Goal: Task Accomplishment & Management: Manage account settings

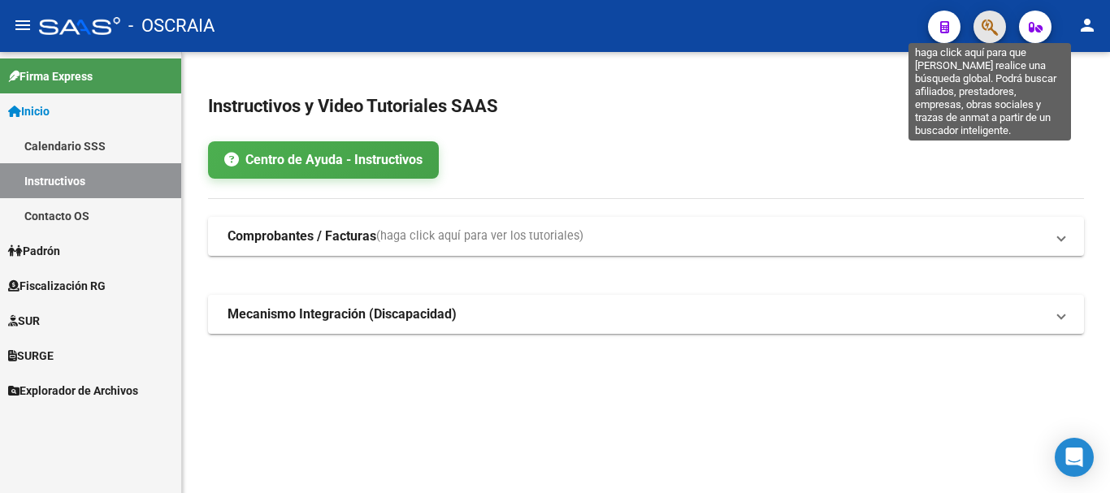
click at [987, 20] on icon "button" at bounding box center [990, 27] width 16 height 19
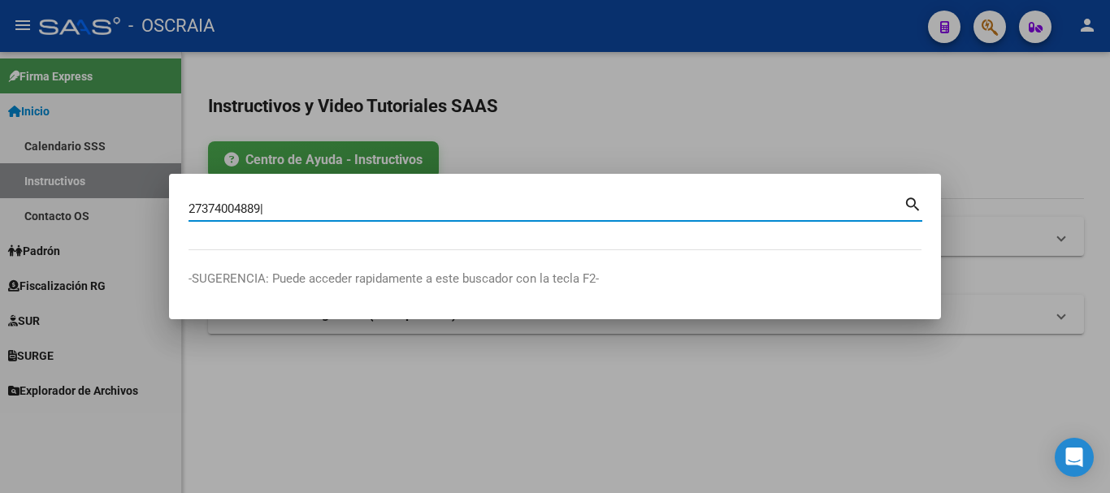
click at [926, 200] on mat-dialog-content "27374004889| [PERSON_NAME] (apellido, dni, [PERSON_NAME], nro traspaso, cuit, o…" at bounding box center [555, 221] width 772 height 57
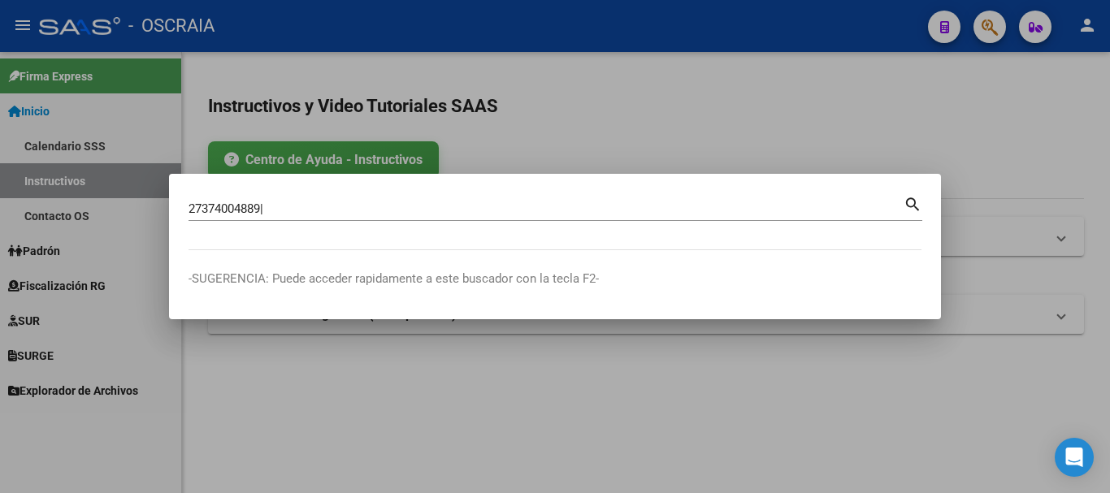
click at [909, 201] on mat-icon "search" at bounding box center [913, 203] width 19 height 20
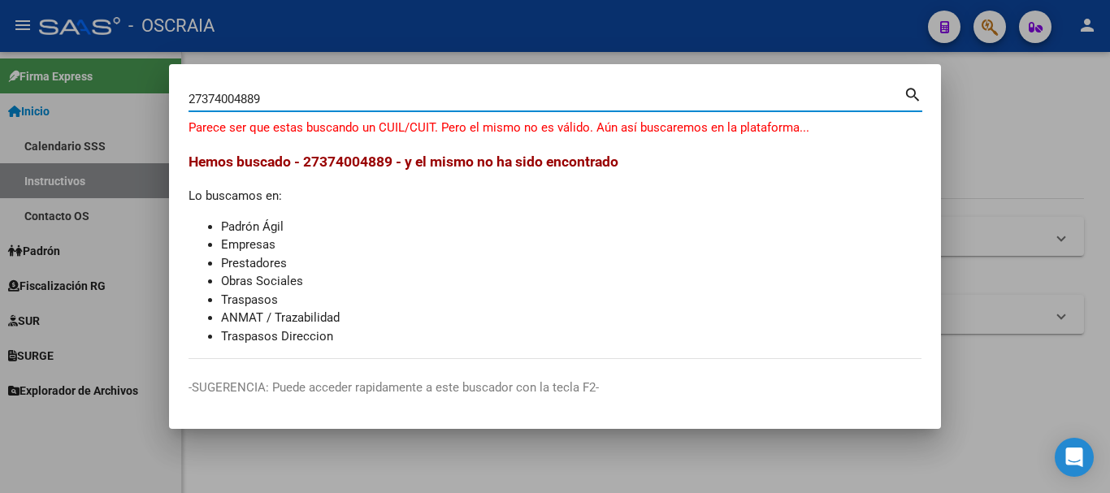
type input "27374004889"
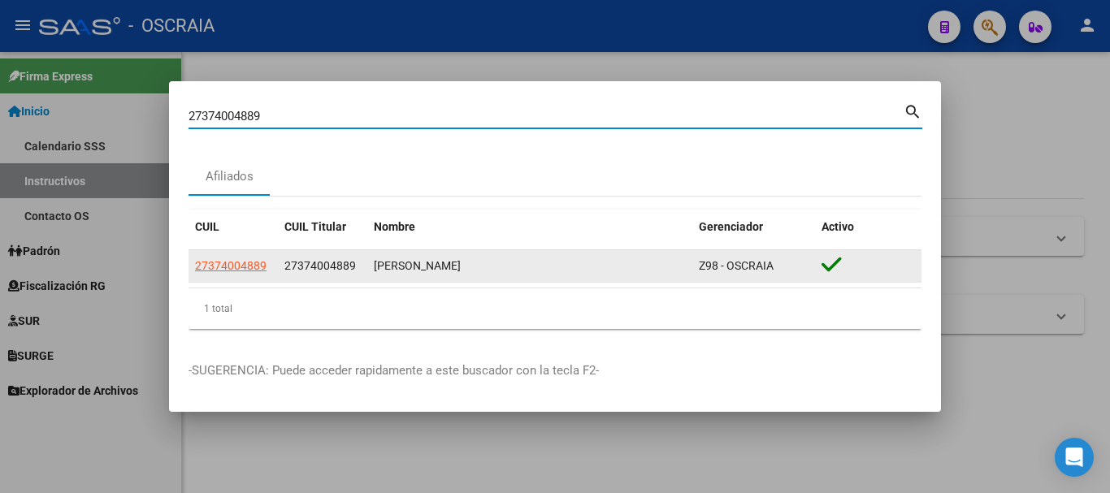
click at [238, 261] on span "27374004889" at bounding box center [231, 265] width 72 height 13
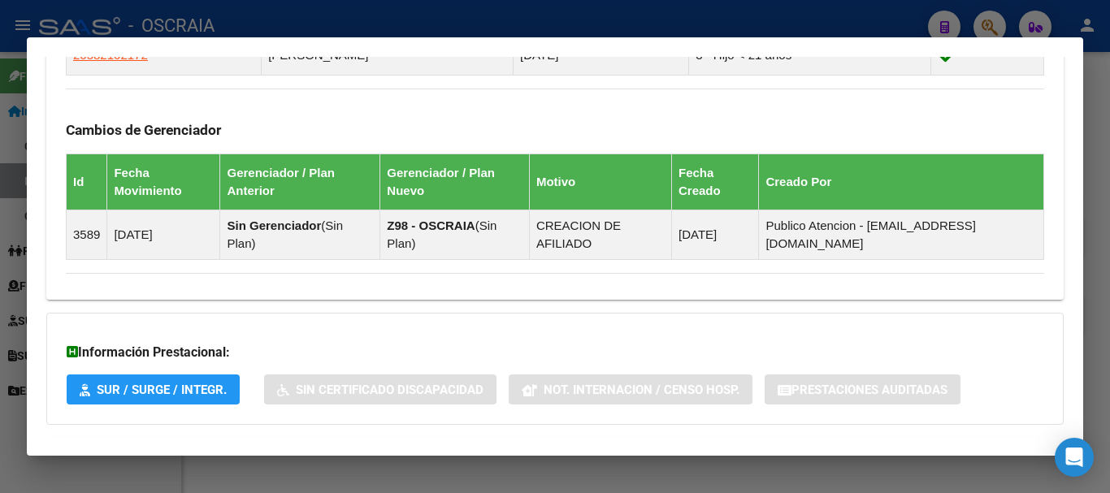
scroll to position [1033, 0]
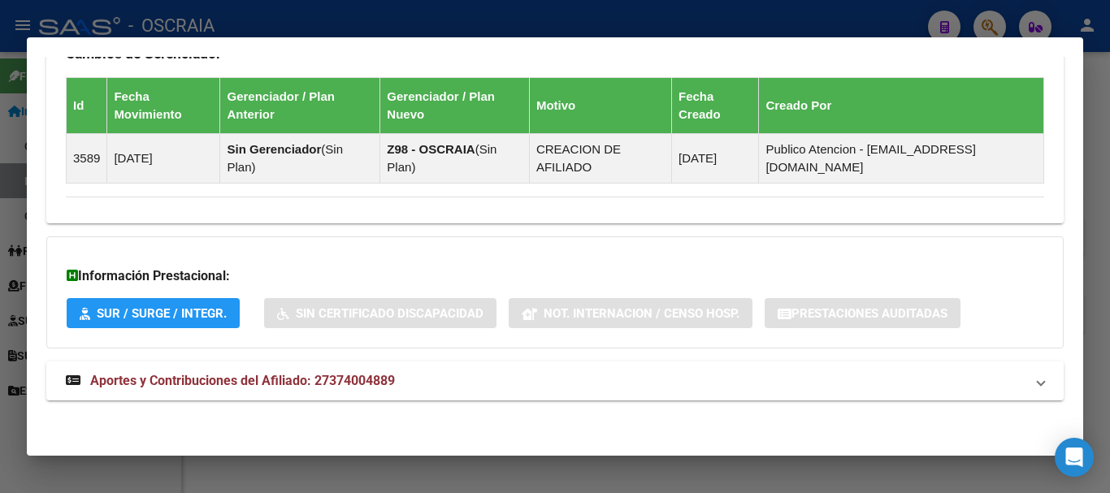
click at [274, 383] on span "Aportes y Contribuciones del Afiliado: 27374004889" at bounding box center [242, 380] width 305 height 15
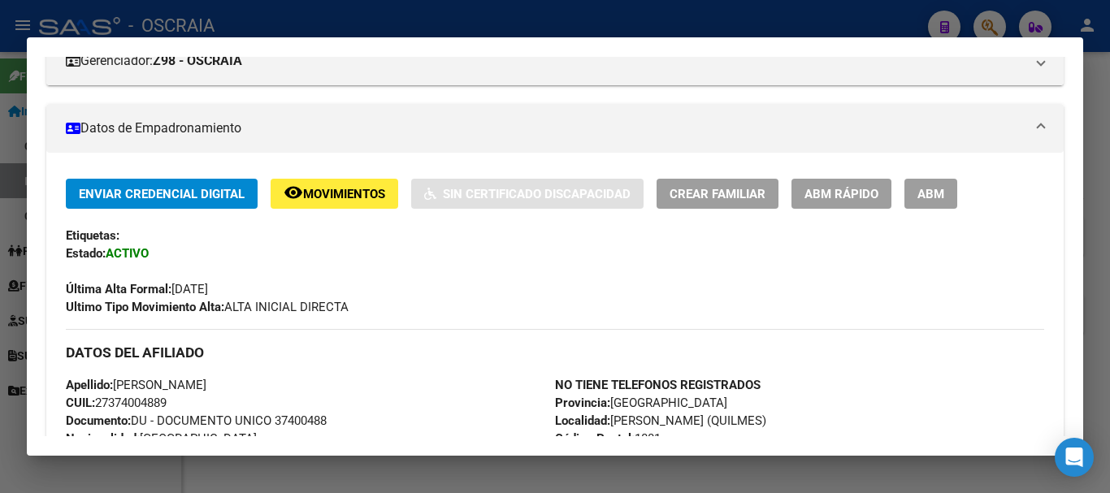
scroll to position [235, 0]
click at [920, 184] on button "ABM" at bounding box center [931, 195] width 53 height 30
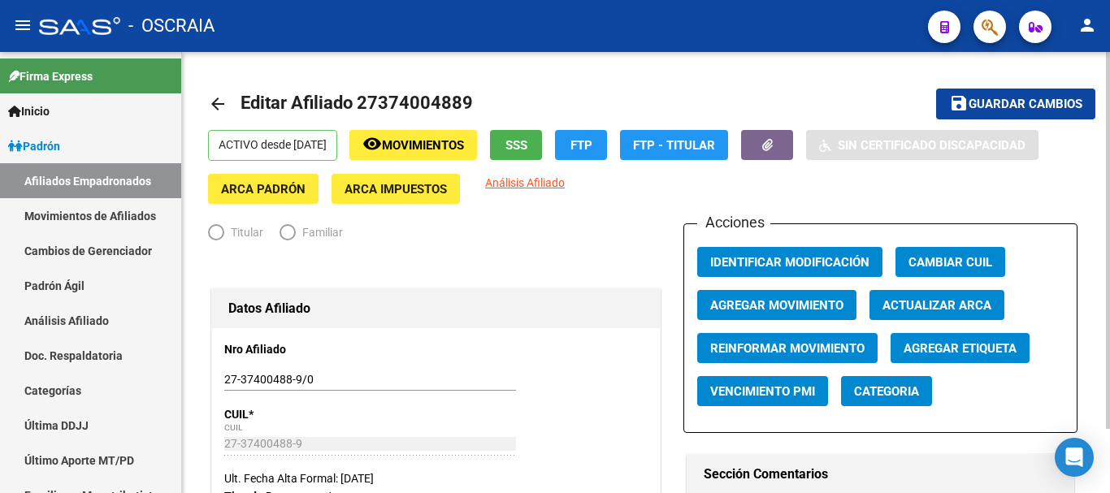
radio input "true"
type input "27-37400488-9"
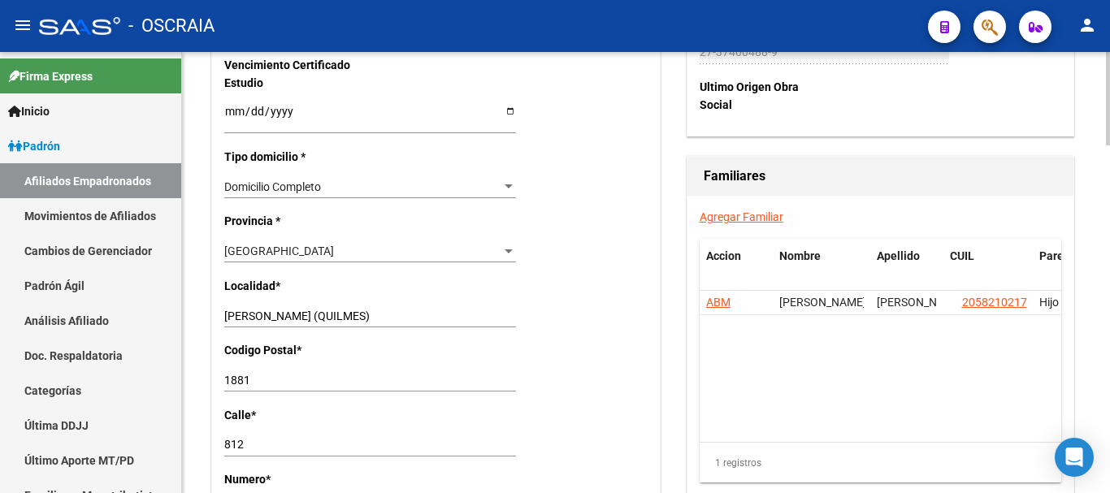
scroll to position [1138, 0]
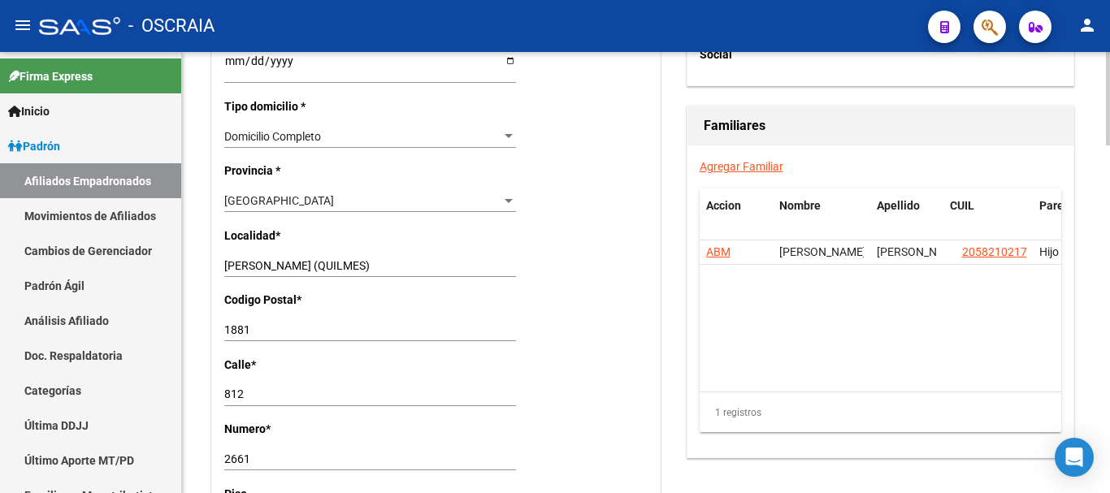
click at [330, 259] on input "[PERSON_NAME] (QUILMES)" at bounding box center [370, 266] width 292 height 14
click at [434, 257] on div "[PERSON_NAME] (QUILMES) Ingresar el nombre" at bounding box center [370, 265] width 292 height 23
click at [435, 266] on input "[PERSON_NAME] (QUILMES)" at bounding box center [370, 266] width 292 height 14
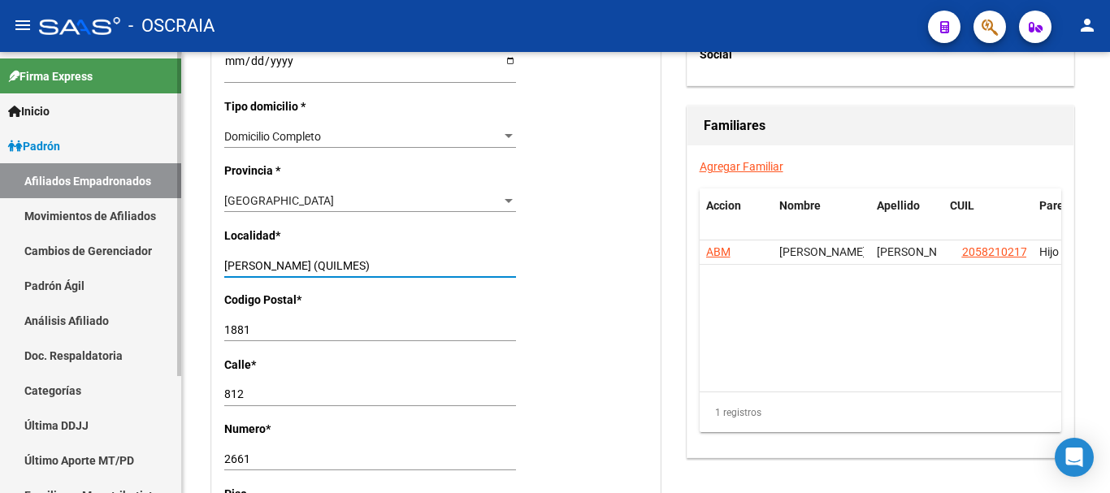
drag, startPoint x: 435, startPoint y: 266, endPoint x: 145, endPoint y: 272, distance: 290.2
click at [145, 272] on mat-sidenav-container "Firma Express Inicio Calendario SSS Instructivos Contacto OS Padrón Afiliados E…" at bounding box center [555, 272] width 1110 height 441
click at [317, 264] on input "[PERSON_NAME] (QUILMES)" at bounding box center [370, 266] width 292 height 14
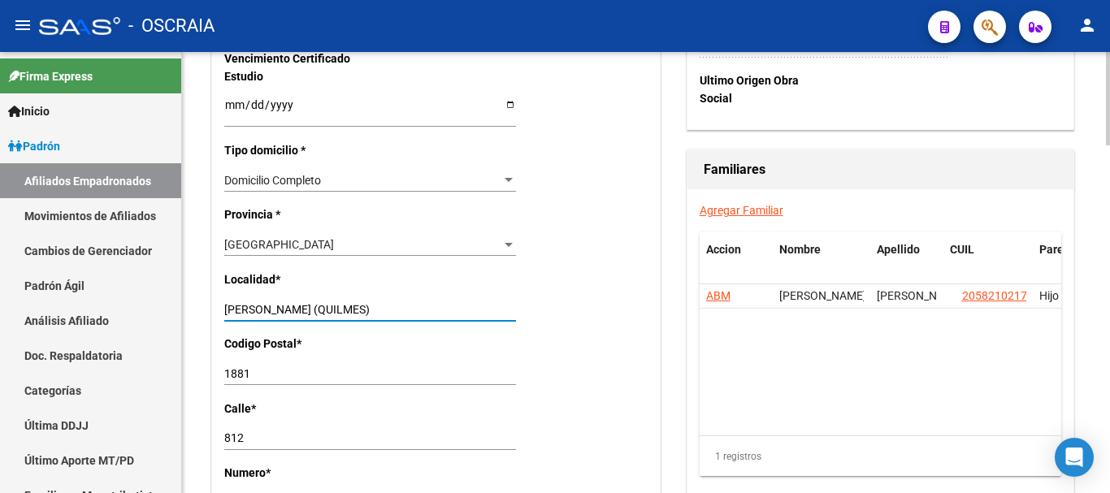
scroll to position [1056, 0]
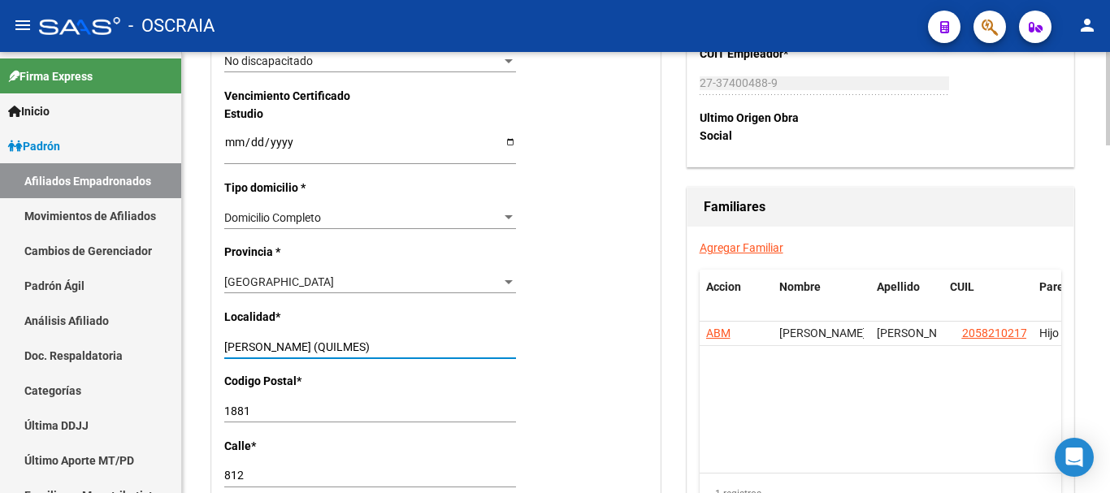
click at [436, 341] on input "[PERSON_NAME] (QUILMES)" at bounding box center [370, 348] width 292 height 14
drag, startPoint x: 436, startPoint y: 341, endPoint x: 0, endPoint y: 343, distance: 436.4
click at [0, 343] on mat-sidenav-container "Firma Express Inicio Calendario SSS Instructivos Contacto OS Padrón Afiliados E…" at bounding box center [555, 272] width 1110 height 441
type input "quilmes"
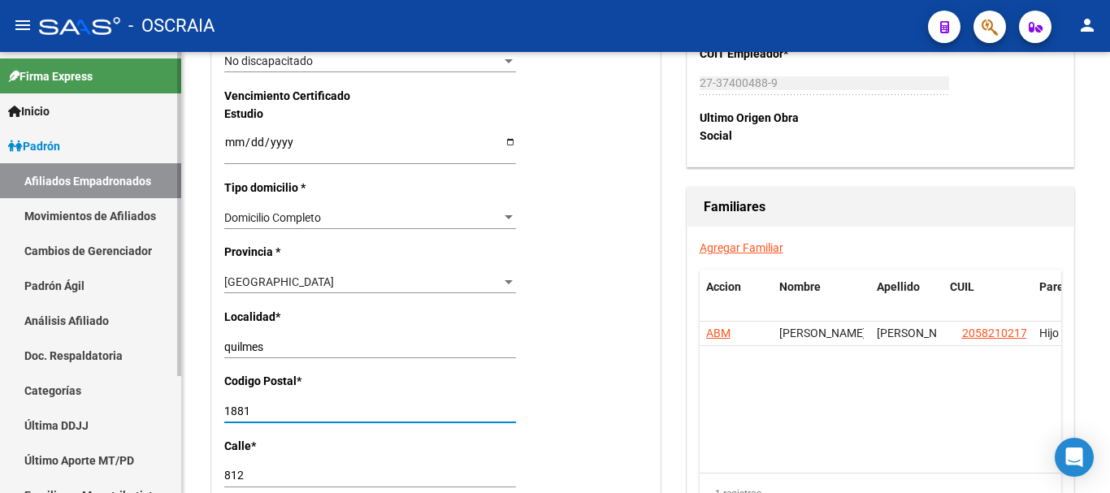
drag, startPoint x: 298, startPoint y: 414, endPoint x: 93, endPoint y: 416, distance: 205.6
click at [93, 416] on mat-sidenav-container "Firma Express Inicio Calendario SSS Instructivos Contacto OS Padrón Afiliados E…" at bounding box center [555, 272] width 1110 height 441
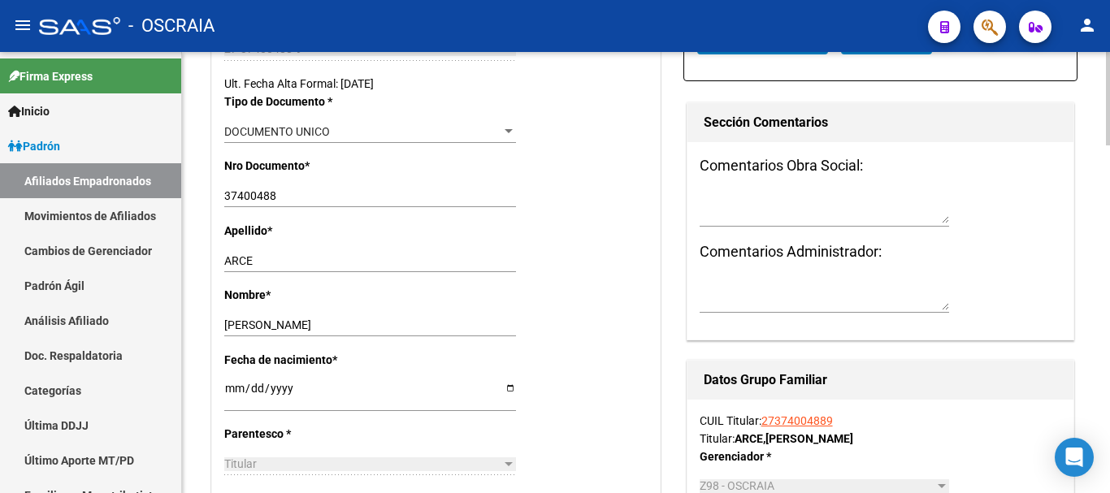
scroll to position [0, 0]
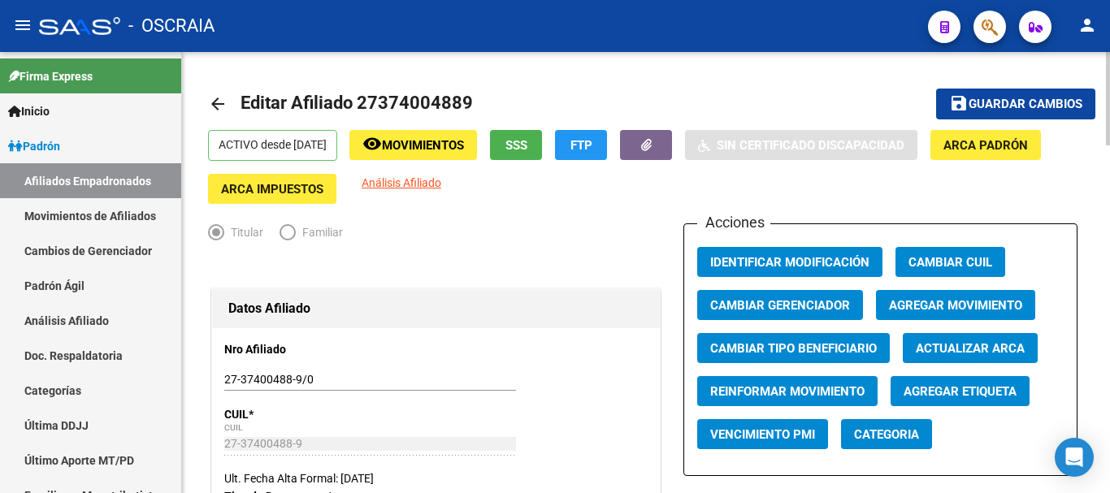
type input "1878"
click at [1026, 86] on mat-toolbar-row "save Guardar cambios" at bounding box center [1002, 104] width 186 height 52
click at [1027, 93] on button "save Guardar cambios" at bounding box center [1015, 104] width 159 height 30
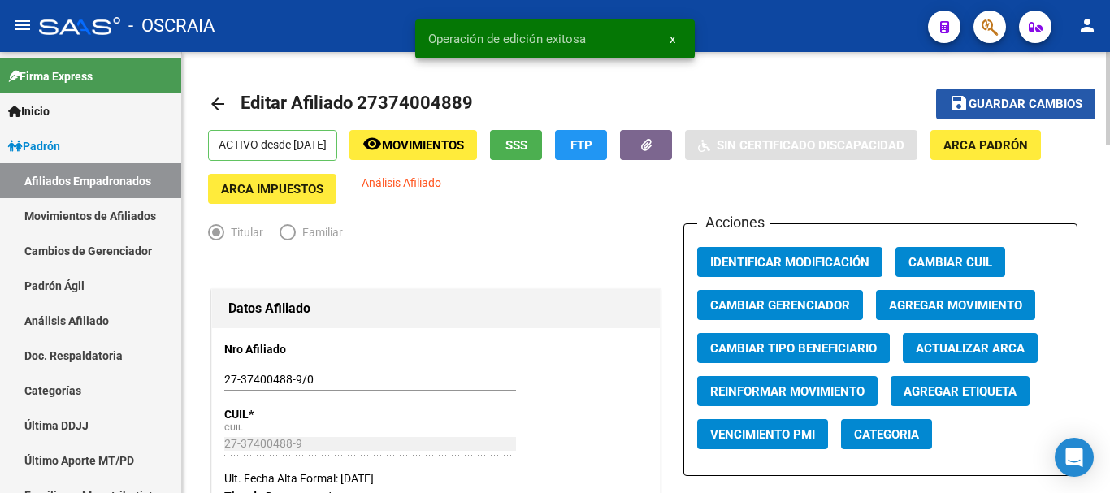
click at [1012, 98] on span "Guardar cambios" at bounding box center [1026, 105] width 114 height 15
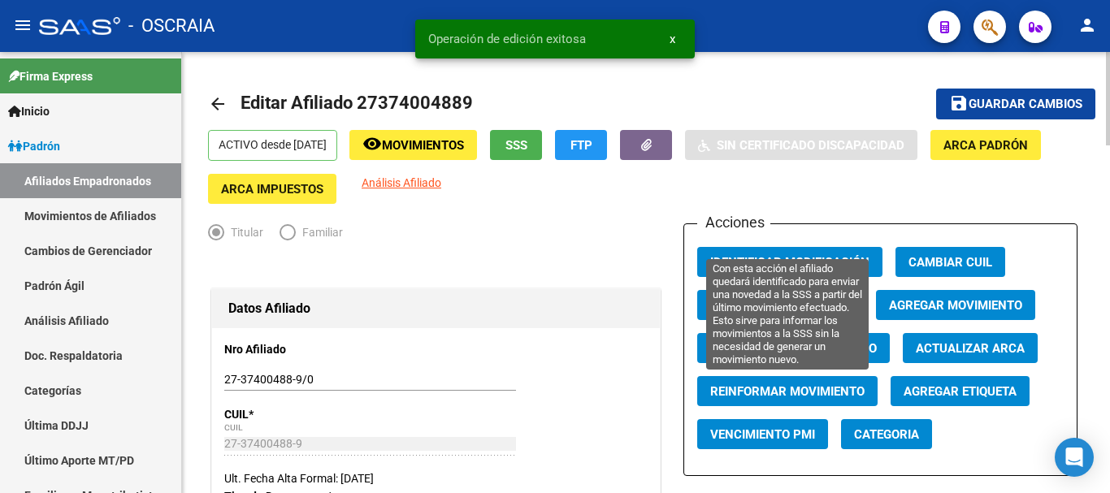
click at [796, 387] on span "Reinformar Movimiento" at bounding box center [787, 391] width 154 height 15
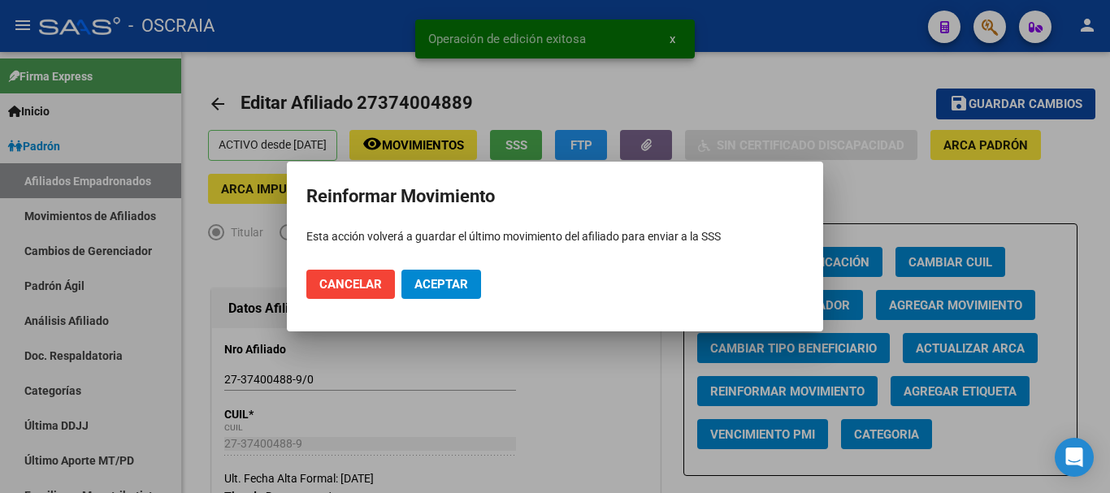
click at [447, 301] on mat-dialog-actions "Cancelar Aceptar" at bounding box center [554, 284] width 497 height 55
click at [446, 290] on span "Aceptar" at bounding box center [441, 284] width 54 height 15
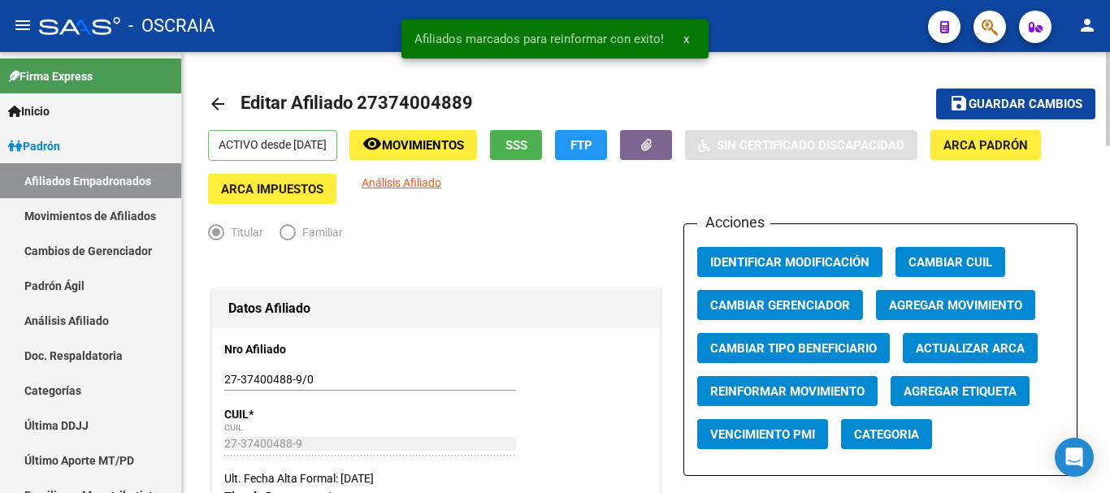
click at [751, 92] on mat-toolbar-row "arrow_back Editar Afiliado 27374004889" at bounding box center [549, 104] width 683 height 52
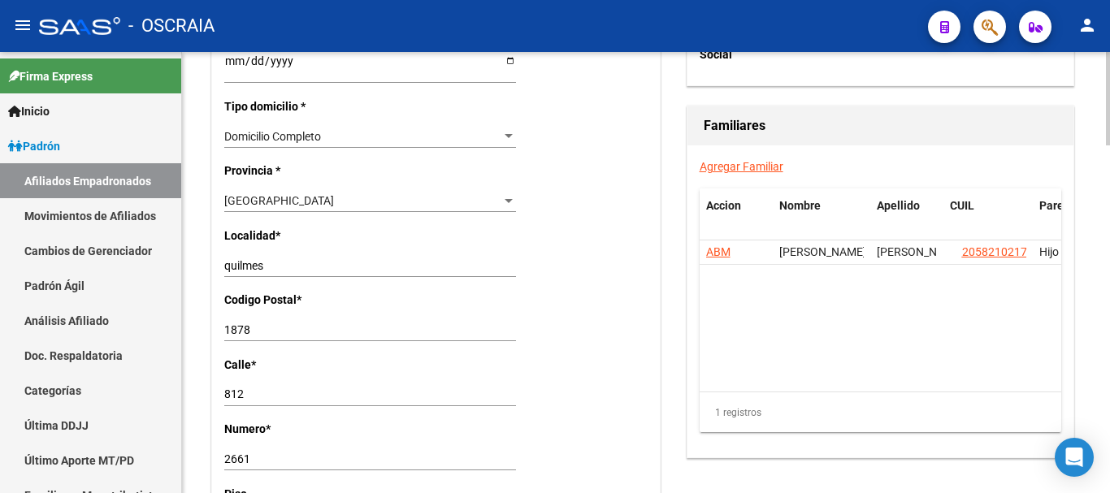
scroll to position [1056, 0]
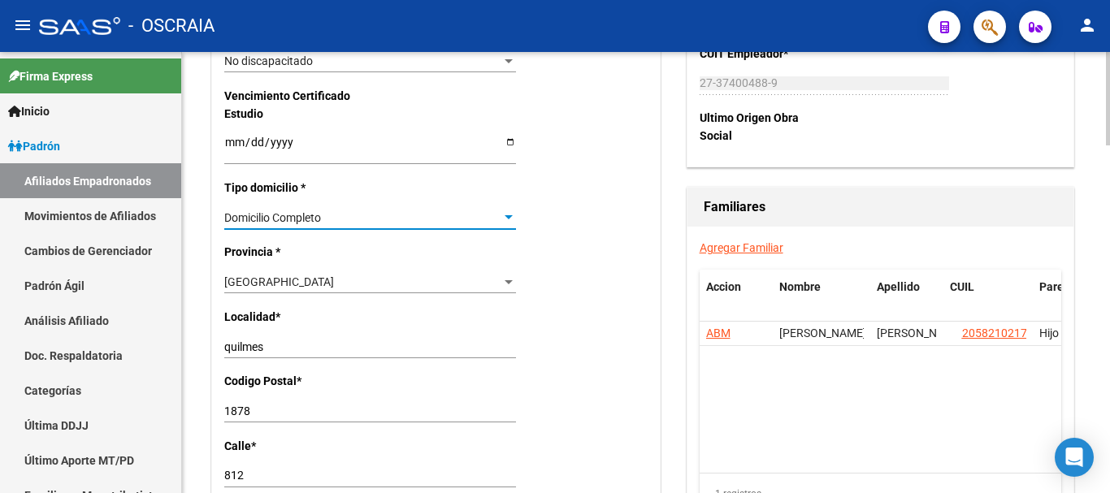
click at [461, 223] on div "Domicilio Completo" at bounding box center [362, 218] width 277 height 14
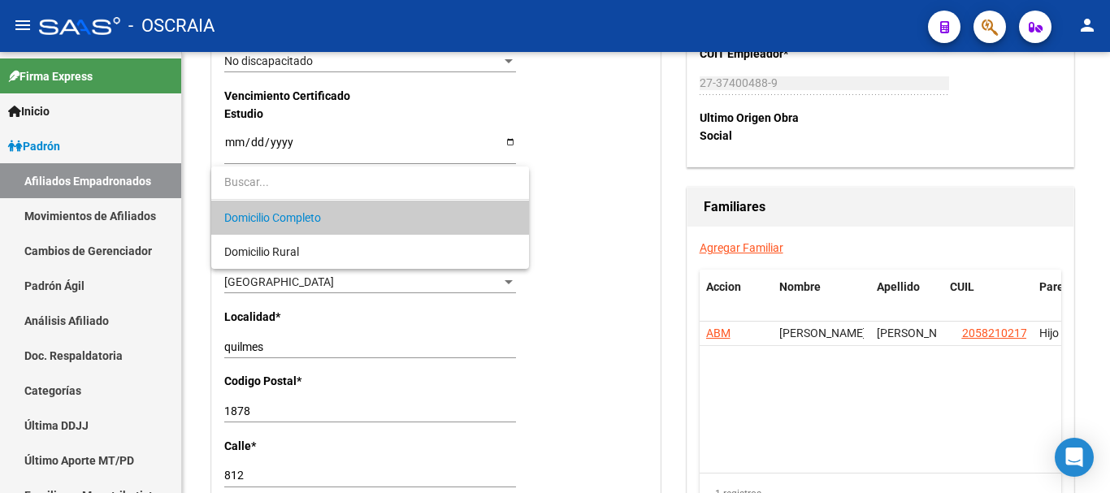
click at [577, 259] on div at bounding box center [555, 246] width 1110 height 493
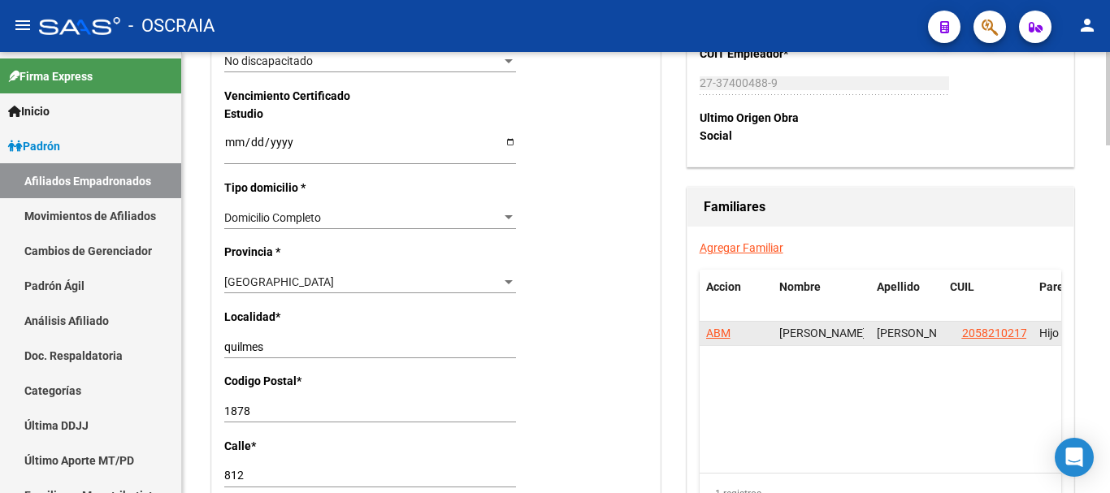
click at [726, 336] on span "ABM" at bounding box center [718, 333] width 24 height 13
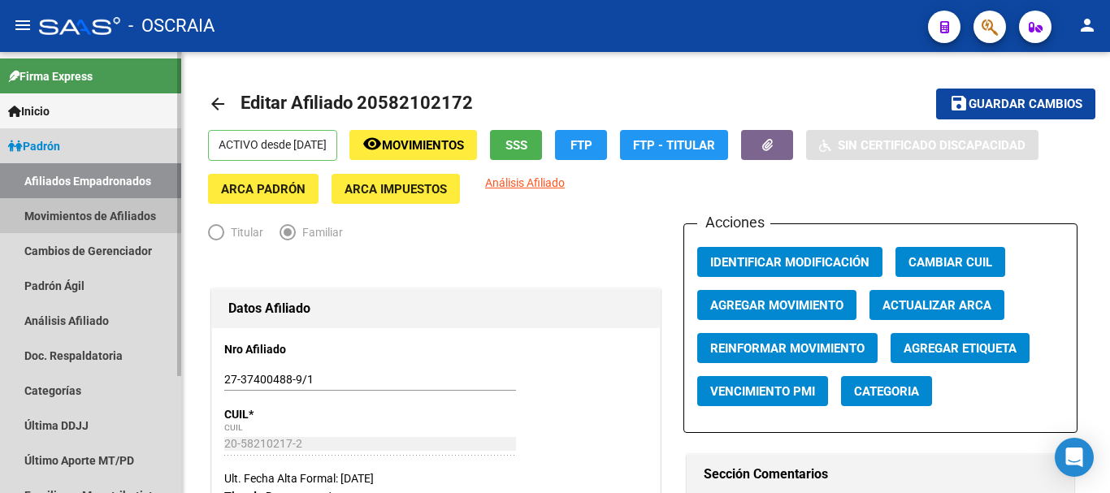
click at [85, 215] on link "Movimientos de Afiliados" at bounding box center [90, 215] width 181 height 35
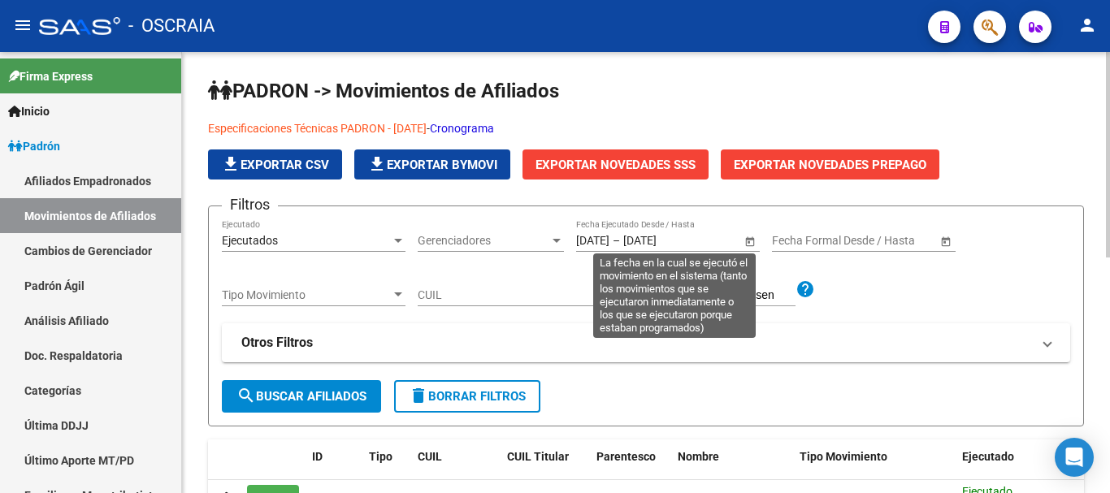
click at [747, 243] on span "Open calendar" at bounding box center [750, 241] width 39 height 39
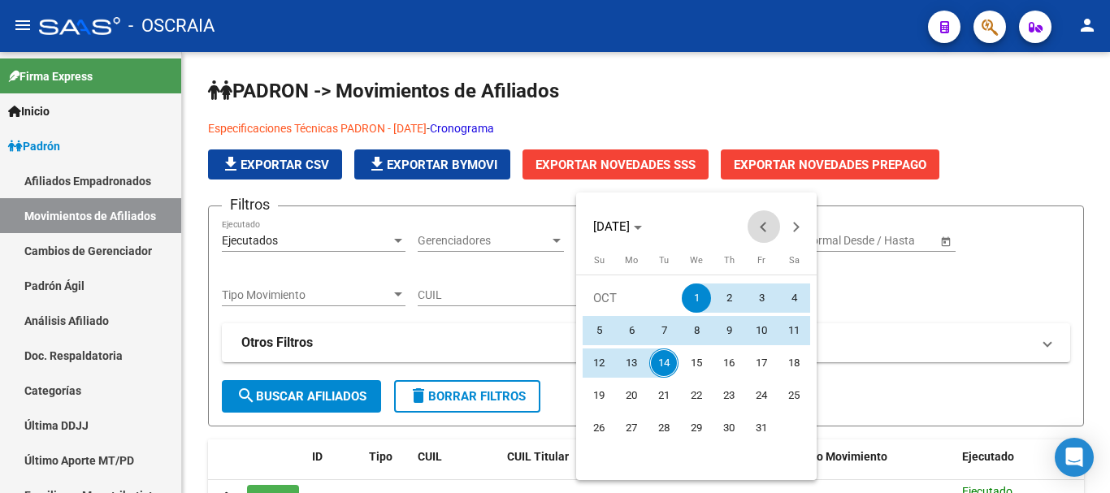
click at [753, 232] on span "Previous month" at bounding box center [764, 226] width 33 height 33
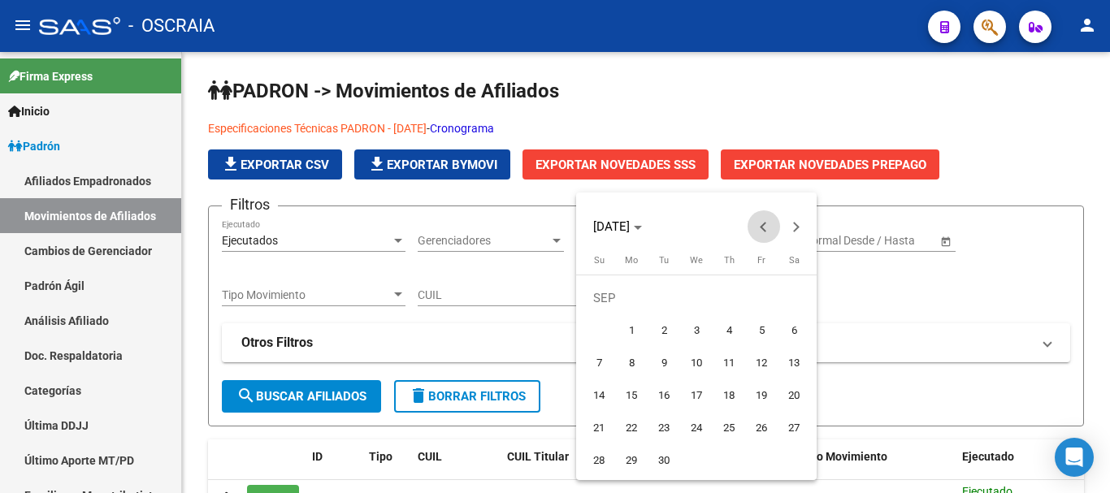
click at [759, 229] on span "Previous month" at bounding box center [764, 226] width 33 height 33
click at [767, 284] on button "1" at bounding box center [761, 298] width 33 height 33
type input "[DATE]"
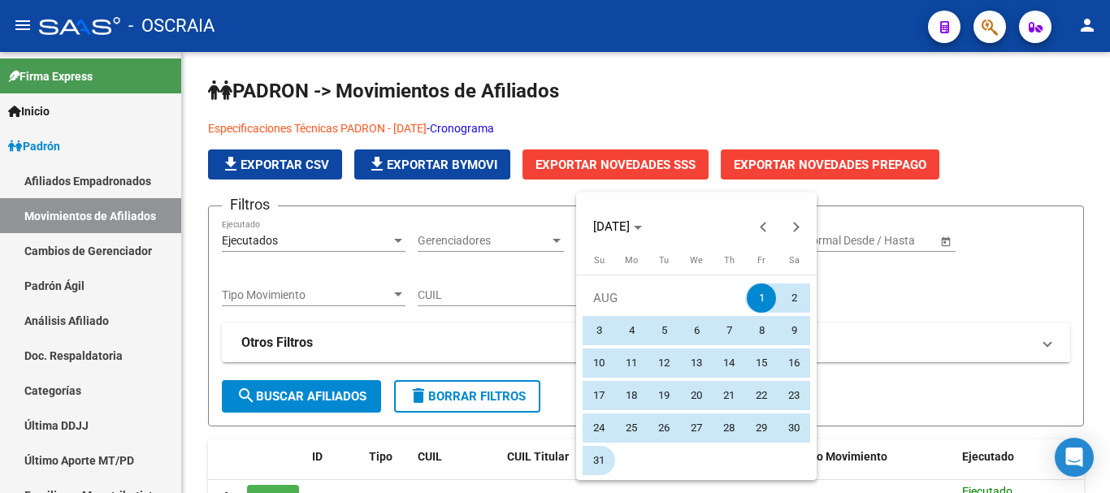
click at [601, 448] on span "31" at bounding box center [598, 460] width 29 height 29
type input "[DATE]"
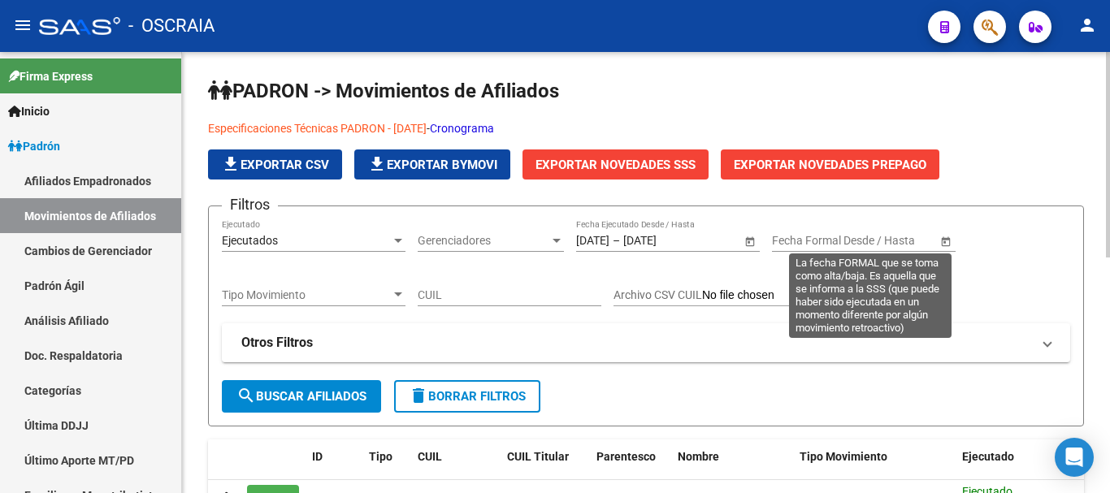
click at [958, 233] on span "Open calendar" at bounding box center [945, 241] width 39 height 39
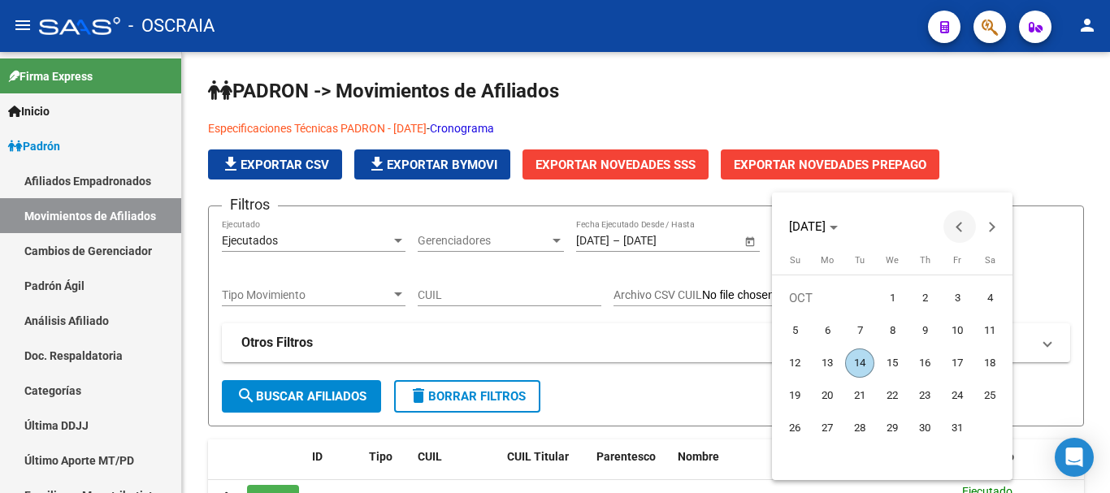
click at [957, 226] on button "Previous month" at bounding box center [960, 226] width 33 height 33
click at [828, 322] on span "1" at bounding box center [827, 330] width 29 height 29
type input "[DATE]"
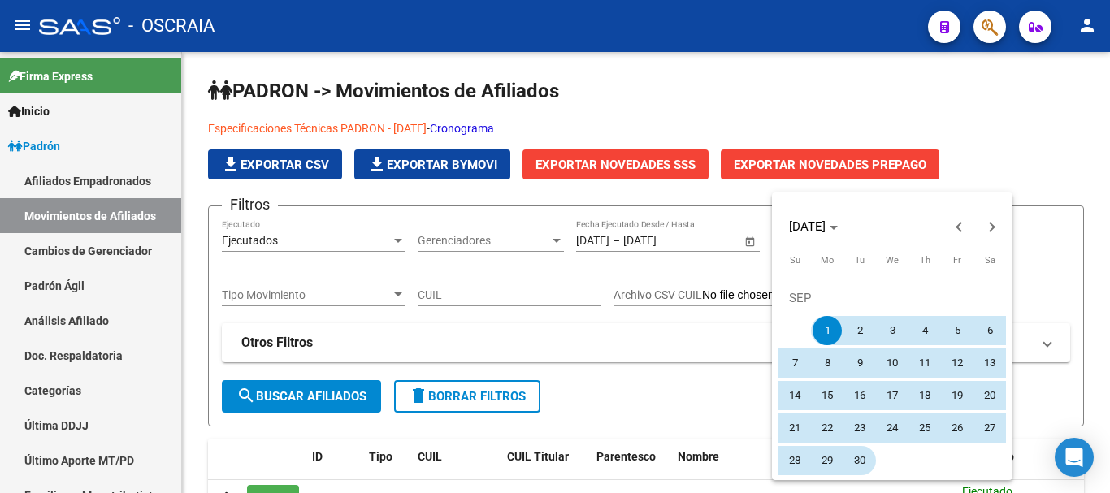
click at [864, 458] on span "30" at bounding box center [859, 460] width 29 height 29
type input "[DATE]"
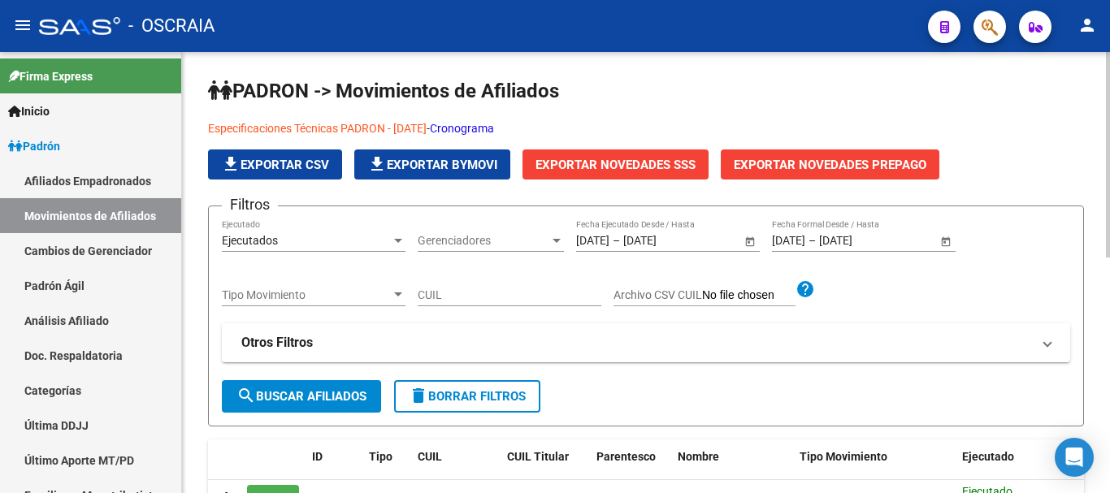
click at [351, 410] on button "search Buscar Afiliados" at bounding box center [301, 396] width 159 height 33
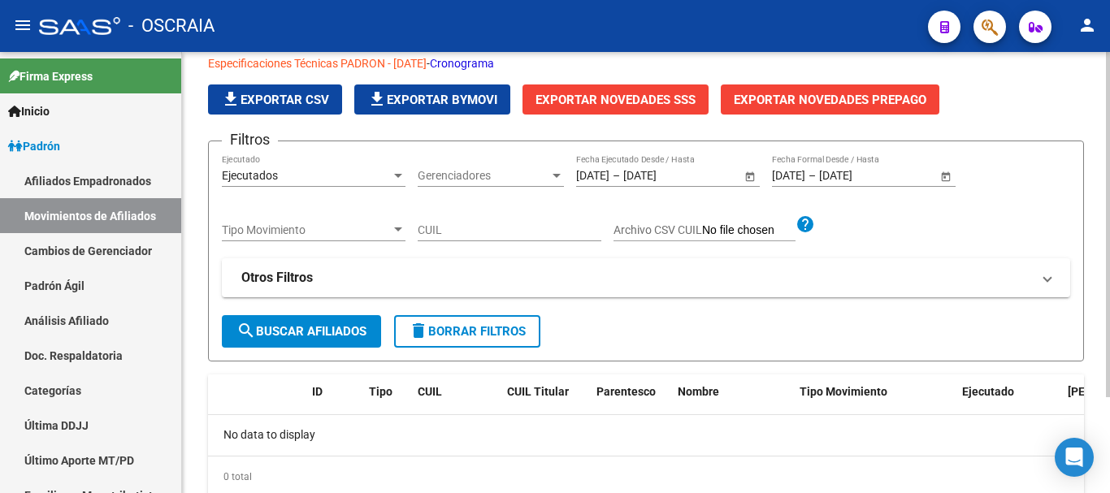
scroll to position [122, 0]
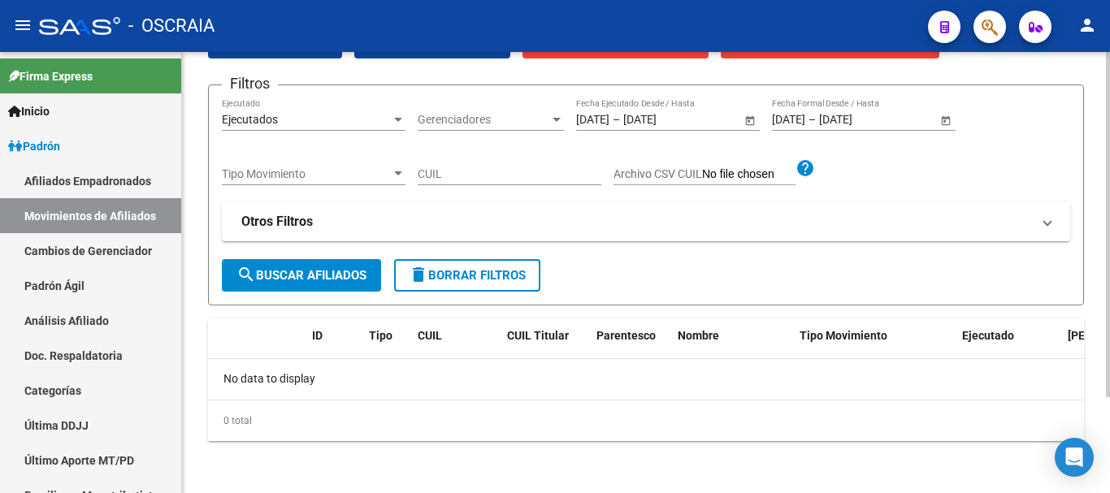
click at [358, 281] on span "search Buscar Afiliados" at bounding box center [301, 275] width 130 height 15
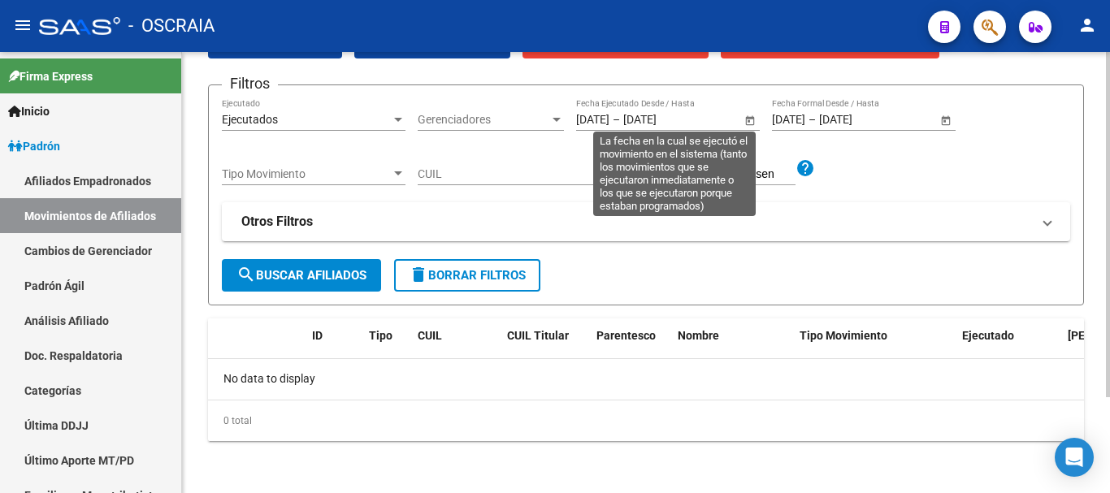
click at [748, 116] on span "Open calendar" at bounding box center [750, 120] width 39 height 39
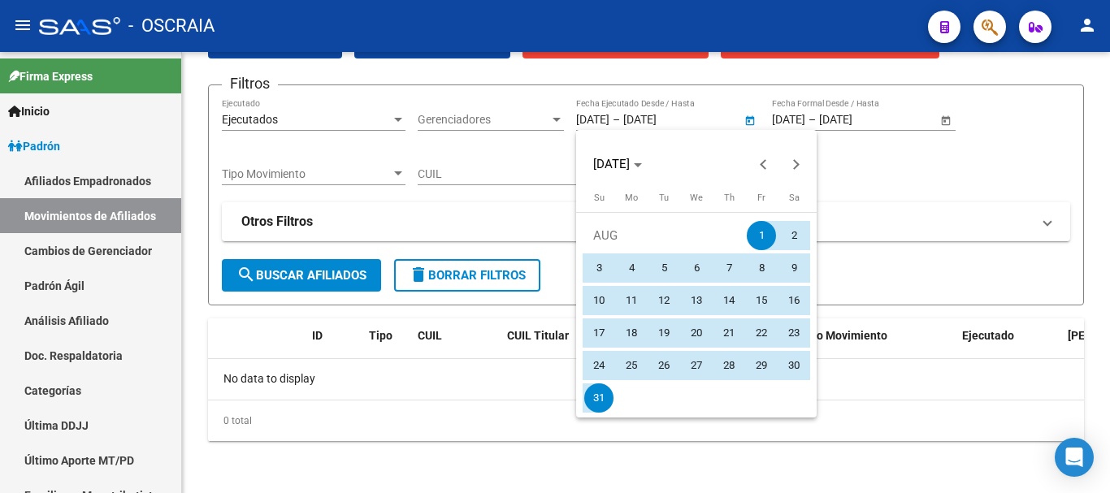
click at [745, 232] on span "August 1, 2025" at bounding box center [761, 235] width 33 height 29
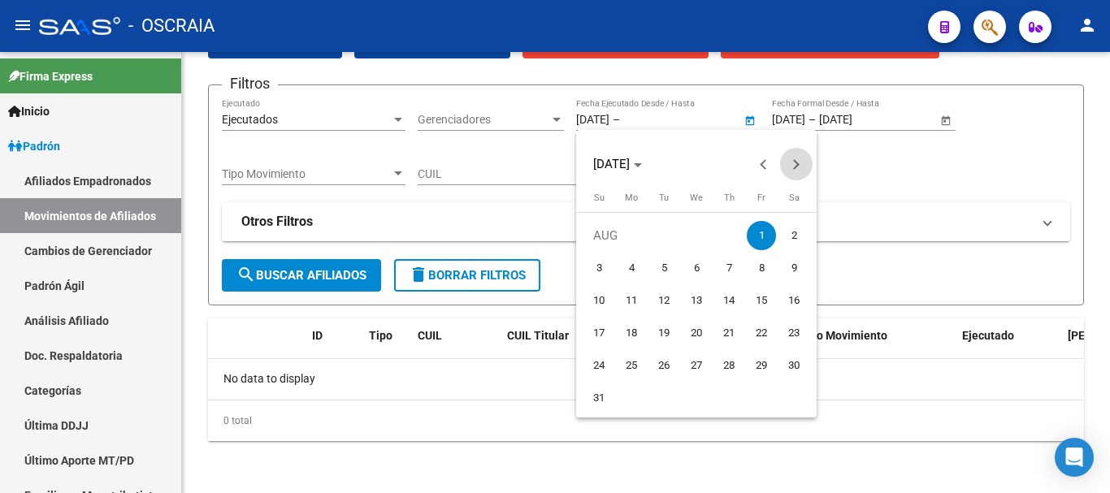
click at [798, 166] on button "Next month" at bounding box center [796, 164] width 33 height 33
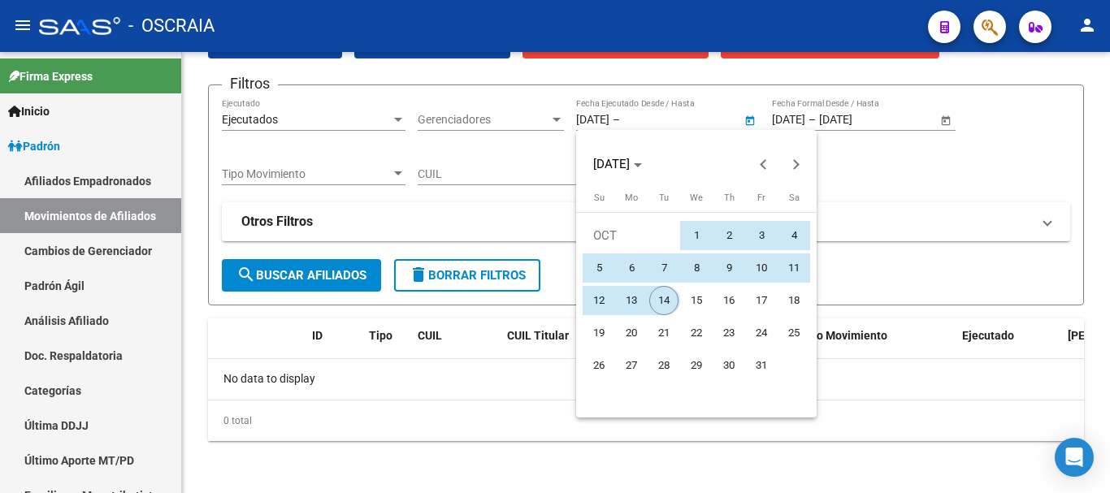
click at [663, 298] on span "14" at bounding box center [663, 300] width 29 height 29
type input "[DATE]"
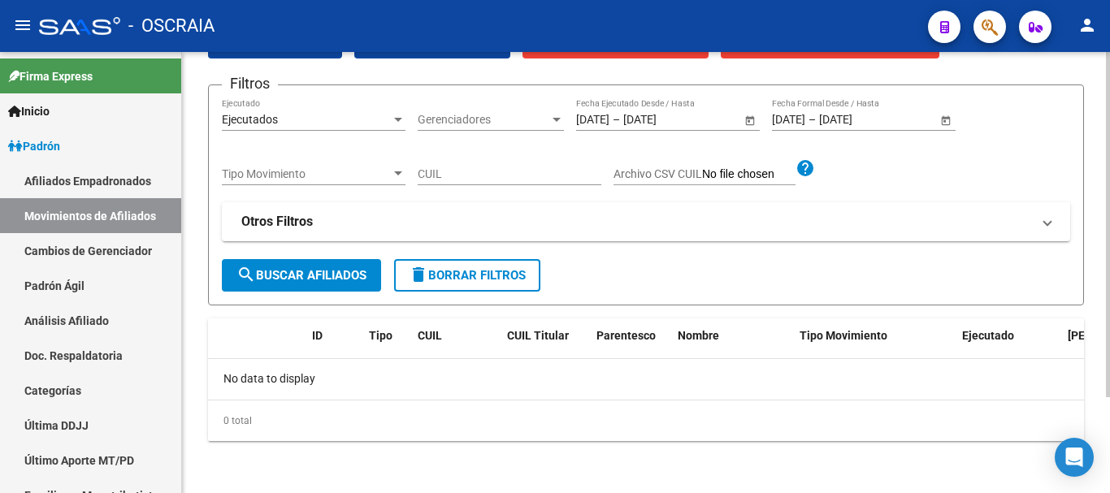
click at [375, 287] on button "search Buscar Afiliados" at bounding box center [301, 275] width 159 height 33
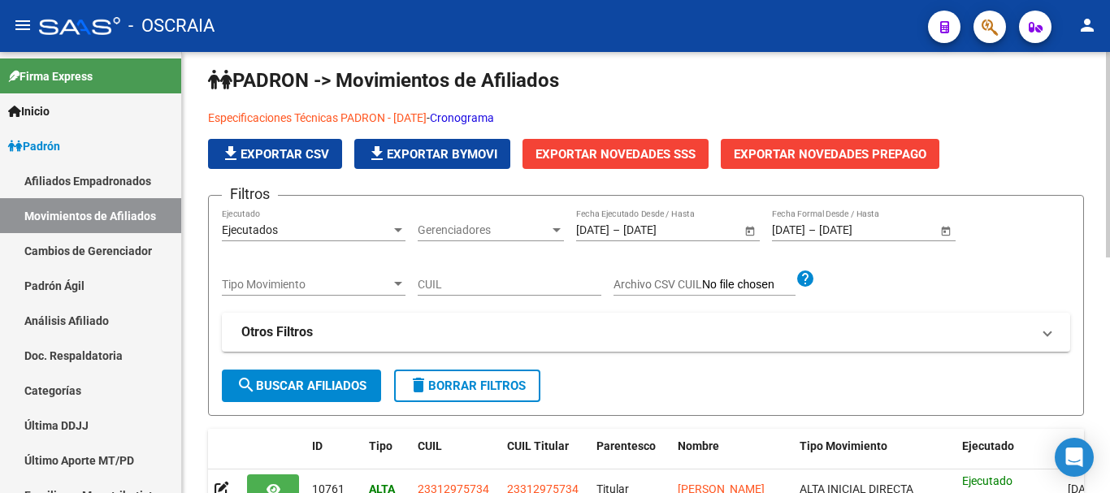
scroll to position [0, 0]
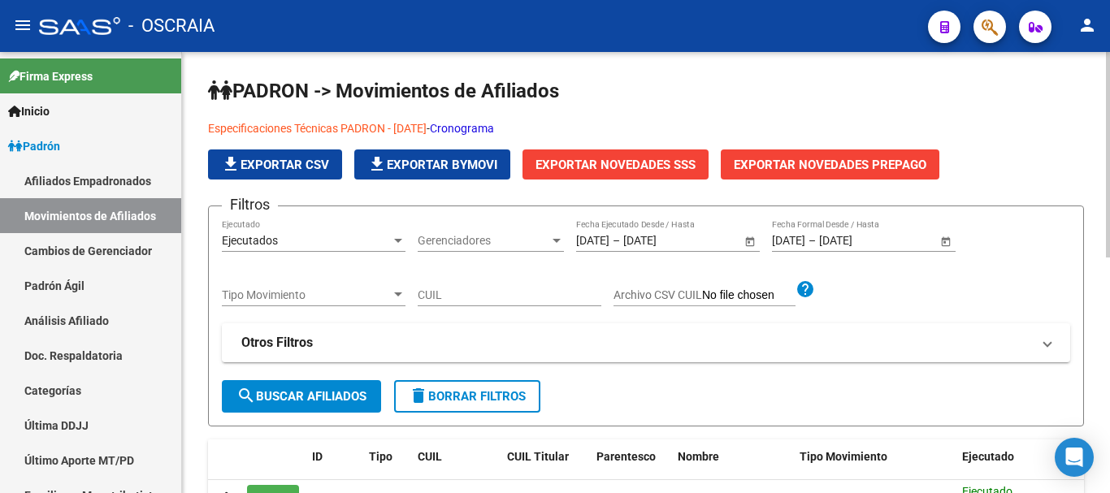
click at [678, 162] on span "Exportar Novedades SSS" at bounding box center [616, 165] width 160 height 15
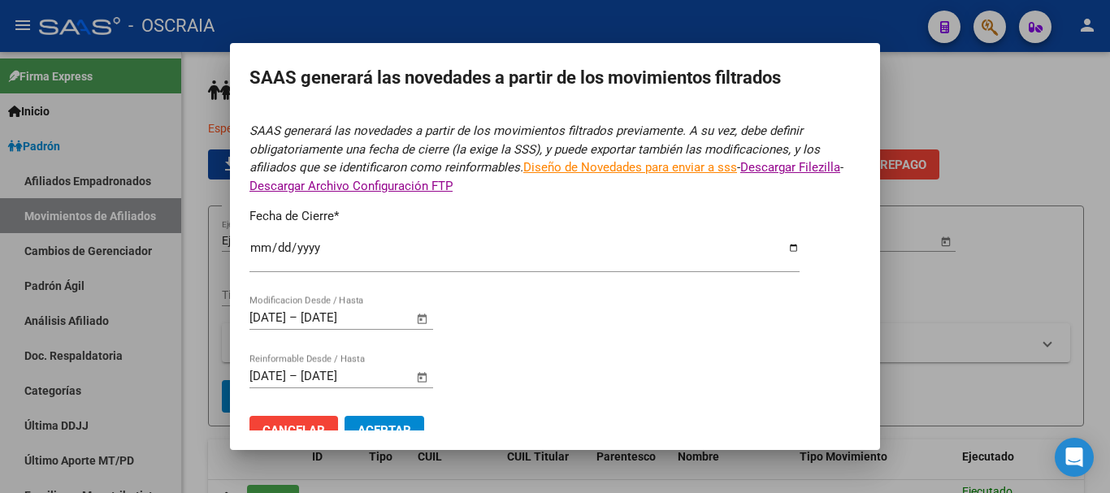
type input "[DATE]"
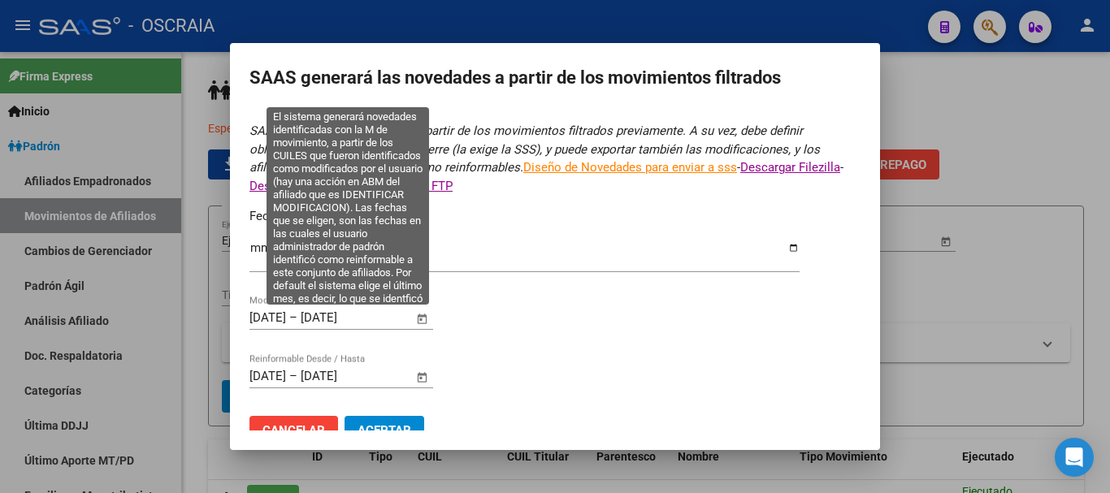
scroll to position [28, 0]
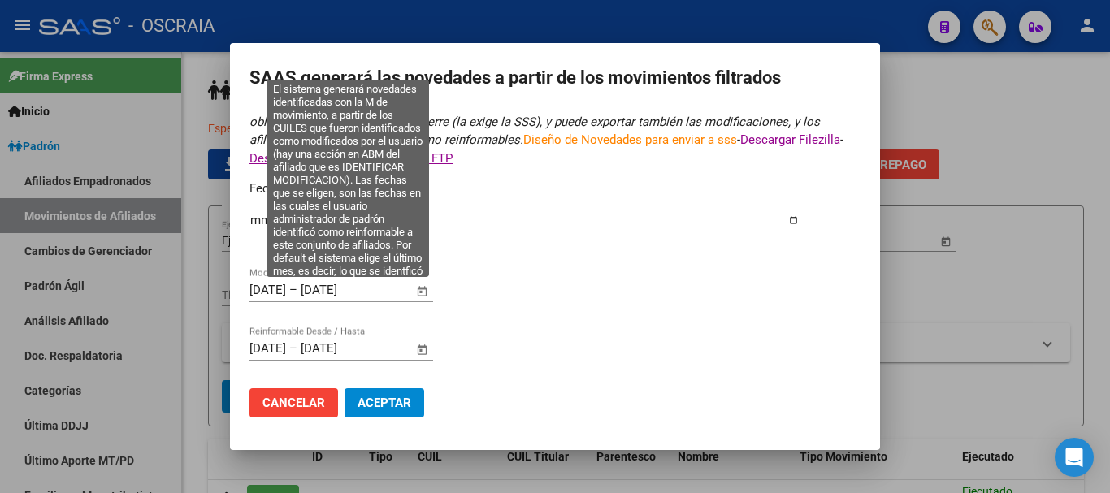
click at [427, 293] on span "Open calendar" at bounding box center [422, 291] width 39 height 39
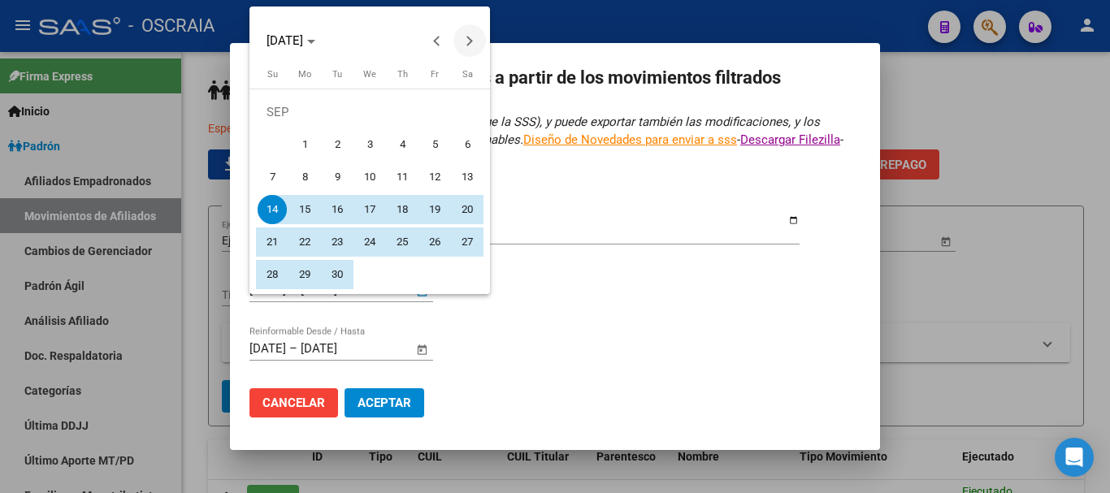
click at [466, 48] on span "Next month" at bounding box center [469, 40] width 33 height 33
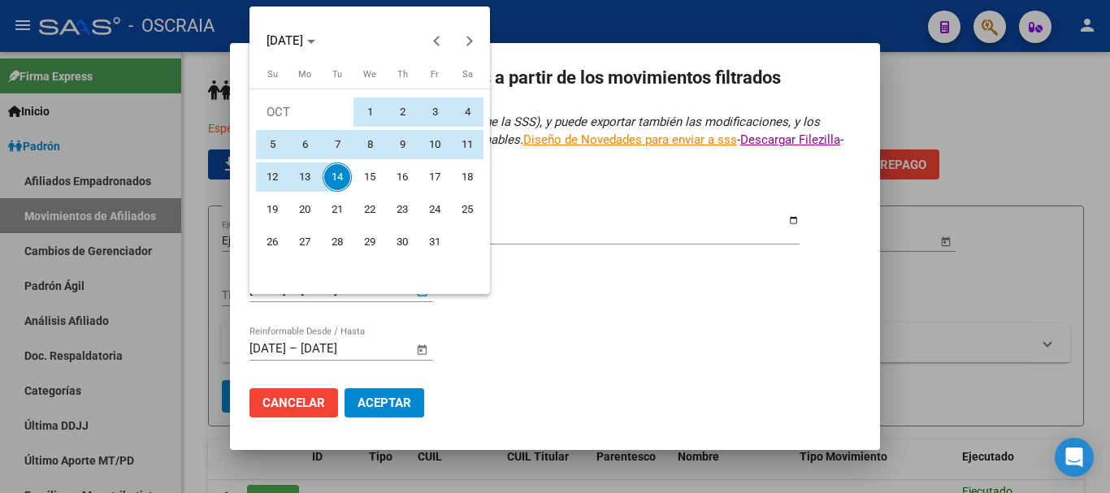
click at [566, 318] on div at bounding box center [555, 246] width 1110 height 493
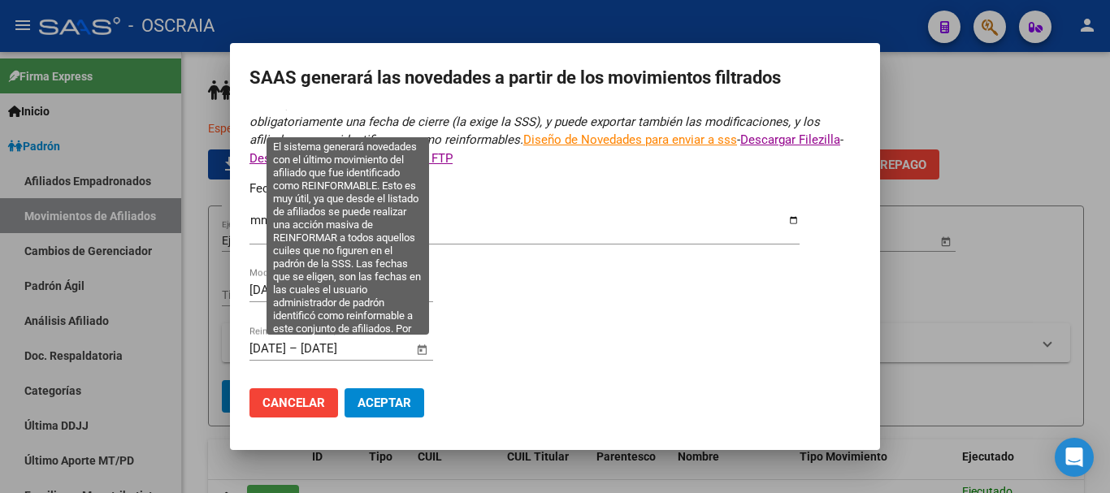
click at [423, 357] on span "Open calendar" at bounding box center [422, 349] width 39 height 39
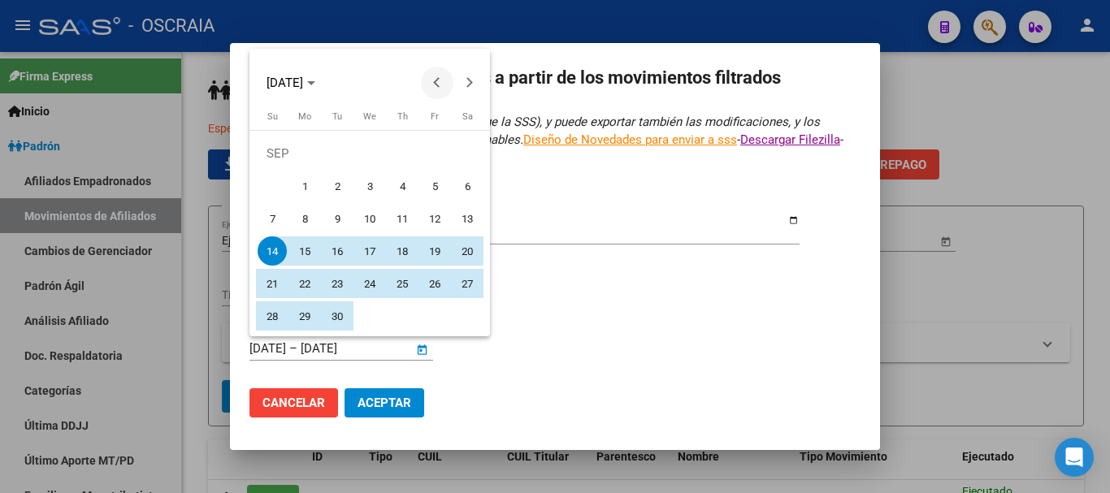
click at [439, 80] on button "Previous month" at bounding box center [437, 83] width 33 height 33
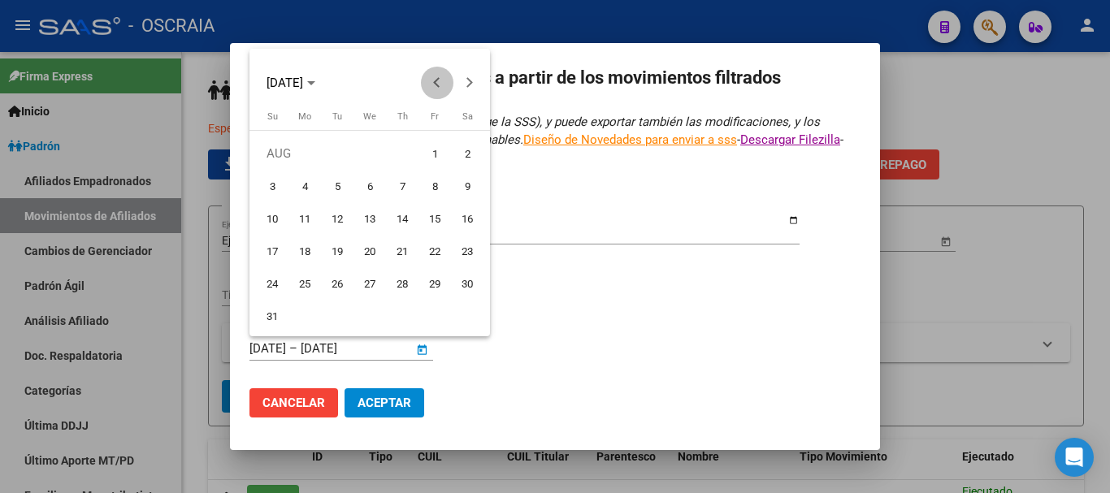
click at [439, 79] on button "Previous month" at bounding box center [437, 83] width 33 height 33
click at [435, 83] on button "Previous month" at bounding box center [437, 83] width 33 height 33
click at [271, 181] on span "1" at bounding box center [272, 185] width 29 height 29
type input "[DATE]"
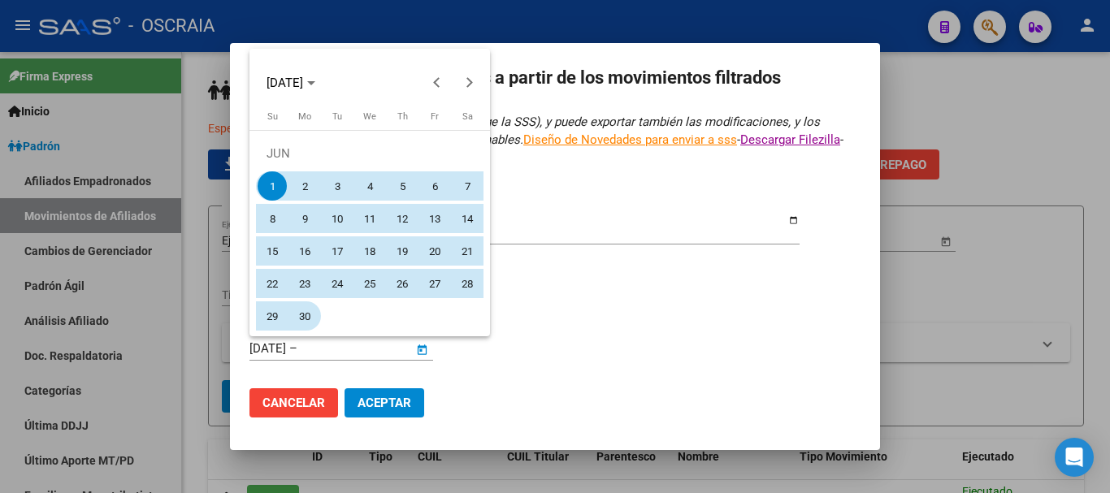
click at [310, 315] on span "30" at bounding box center [304, 316] width 29 height 29
type input "[DATE]"
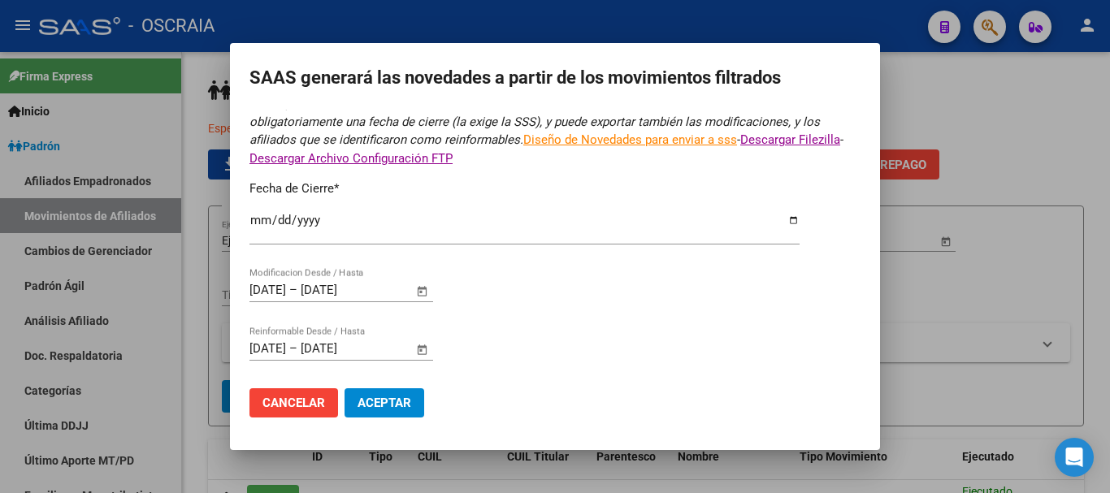
click at [387, 398] on span "Aceptar" at bounding box center [385, 403] width 54 height 15
